Goal: Task Accomplishment & Management: Manage account settings

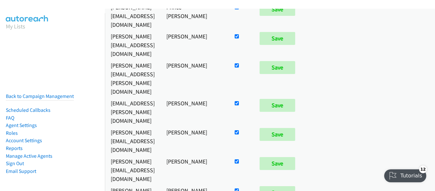
scroll to position [238, 0]
checkbox input "false"
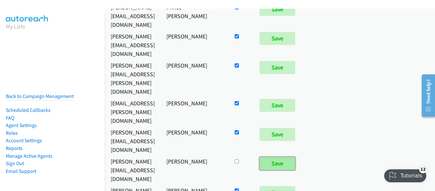
click at [295, 157] on input "Save" at bounding box center [278, 163] width 36 height 13
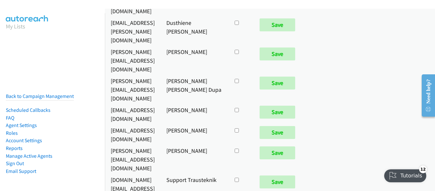
scroll to position [2521, 0]
checkbox input "true"
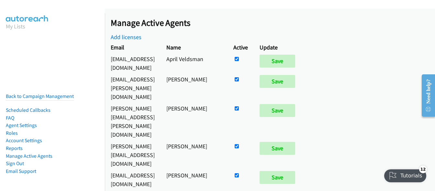
click at [15, 76] on nav "My Lists Back to Campaign Management Scheduled Callbacks FAQ Agent Settings Rol…" at bounding box center [52, 108] width 105 height 191
